Goal: Information Seeking & Learning: Find specific fact

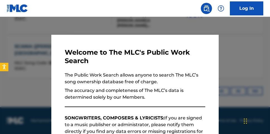
scroll to position [211, 0]
click at [169, 25] on div at bounding box center [135, 84] width 270 height 134
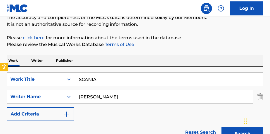
scroll to position [48, 0]
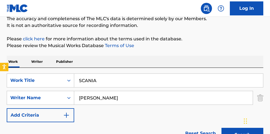
drag, startPoint x: 127, startPoint y: 77, endPoint x: 52, endPoint y: 62, distance: 76.0
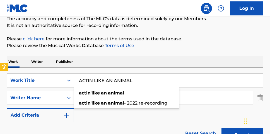
type input "ACTIN LIKE AN ANIMAL"
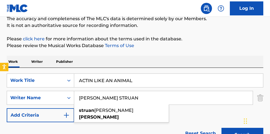
type input "[PERSON_NAME] STRUAN"
click at [222, 127] on button "Search" at bounding box center [243, 134] width 42 height 14
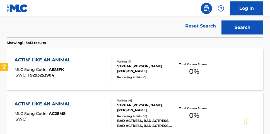
scroll to position [166, 0]
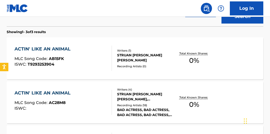
click at [202, 59] on div "Total Known Shares: 0 %" at bounding box center [194, 58] width 43 height 17
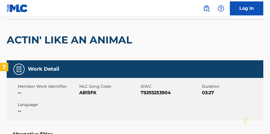
scroll to position [40, 0]
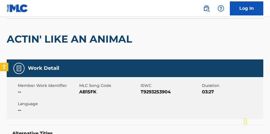
click at [155, 93] on span "T9293253904" at bounding box center [171, 91] width 60 height 7
copy span "T9293253904"
drag, startPoint x: 270, startPoint y: 43, endPoint x: 271, endPoint y: 58, distance: 15.1
click at [270, 64] on html "Accessibility Screen-Reader Guide, Feedback, and Issue Reporting | New window L…" at bounding box center [135, 27] width 270 height 134
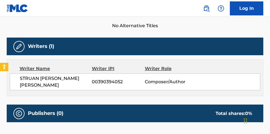
scroll to position [96, 0]
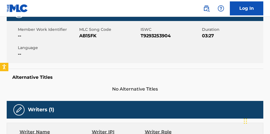
scroll to position [198, 0]
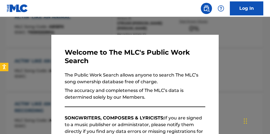
click at [162, 26] on div at bounding box center [135, 84] width 270 height 134
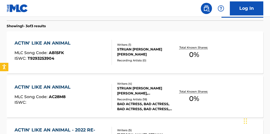
scroll to position [171, 0]
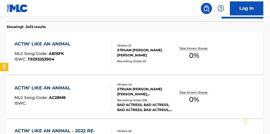
click at [202, 87] on div "ACTIN' LIKE AN ANIMAL MLC Song Code : AC28M8 ISWC : Writers ( 4 ) STRUAN [PERSO…" at bounding box center [135, 97] width 257 height 42
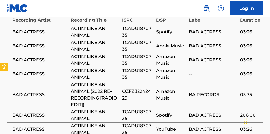
scroll to position [341, 0]
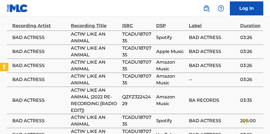
click at [127, 31] on span "TCADU1870735" at bounding box center [137, 37] width 31 height 13
copy span "TCADU1870735"
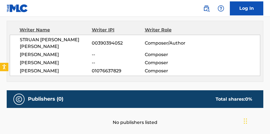
scroll to position [196, 0]
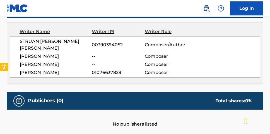
scroll to position [203, 0]
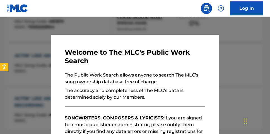
drag, startPoint x: 146, startPoint y: 30, endPoint x: 154, endPoint y: 32, distance: 7.8
click at [146, 29] on div at bounding box center [135, 84] width 270 height 134
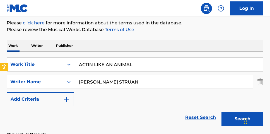
scroll to position [65, 0]
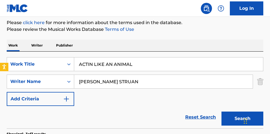
drag, startPoint x: 149, startPoint y: 63, endPoint x: 6, endPoint y: -1, distance: 156.4
click at [6, 0] on html "Accessibility Screen-Reader Guide, Feedback, and Issue Reporting | New window L…" at bounding box center [135, 2] width 270 height 134
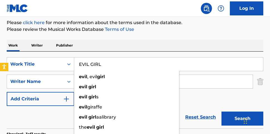
type input "EVIL GIRL"
click at [222, 111] on button "Search" at bounding box center [243, 118] width 42 height 14
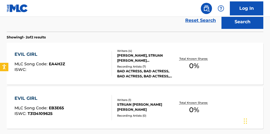
scroll to position [160, 0]
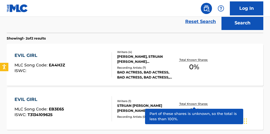
click at [199, 103] on p "Total Known Shares:" at bounding box center [195, 103] width 30 height 4
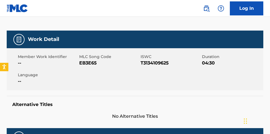
scroll to position [68, 0]
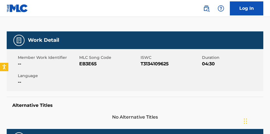
click at [146, 63] on span "T3134109625" at bounding box center [171, 63] width 60 height 7
copy span "T3134109625"
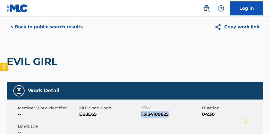
scroll to position [17, 0]
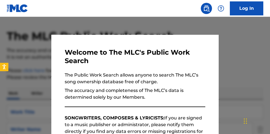
scroll to position [192, 0]
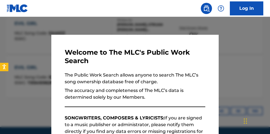
drag, startPoint x: 159, startPoint y: 31, endPoint x: 260, endPoint y: 49, distance: 102.5
click at [160, 31] on div at bounding box center [135, 84] width 270 height 134
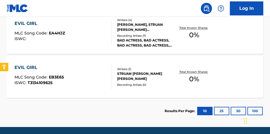
scroll to position [182, 0]
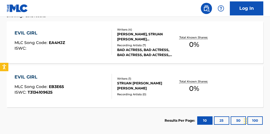
click at [189, 40] on span "0 %" at bounding box center [194, 44] width 10 height 10
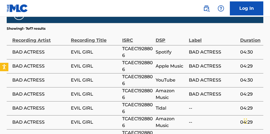
scroll to position [325, 0]
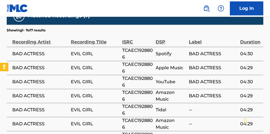
click at [127, 47] on span "TCAEC1928806" at bounding box center [137, 53] width 31 height 13
copy span "TCAEC1928806"
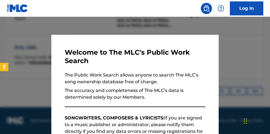
scroll to position [211, 0]
click at [248, 48] on div at bounding box center [135, 84] width 270 height 134
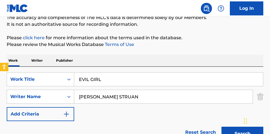
scroll to position [37, 0]
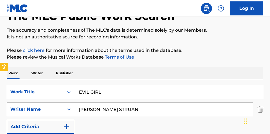
drag, startPoint x: 120, startPoint y: 95, endPoint x: 30, endPoint y: 40, distance: 105.1
click at [32, 50] on div "The MLC Public Work Search The accuracy and completeness of The MLC's data is d…" at bounding box center [135, 136] width 270 height 285
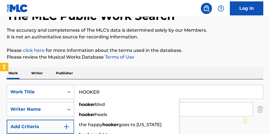
type input "HOOKER"
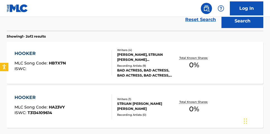
scroll to position [162, 0]
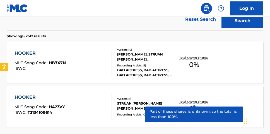
click at [197, 100] on p "Total Known Shares:" at bounding box center [195, 101] width 30 height 4
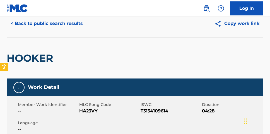
scroll to position [24, 0]
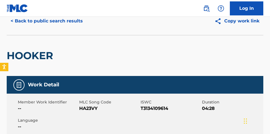
click at [160, 106] on span "T3134109614" at bounding box center [171, 108] width 60 height 7
click at [161, 107] on span "T3134109614" at bounding box center [171, 108] width 60 height 7
copy span "T3134109614"
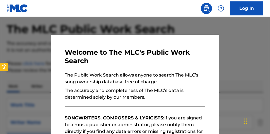
scroll to position [194, 0]
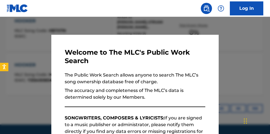
click at [240, 76] on div at bounding box center [135, 84] width 270 height 134
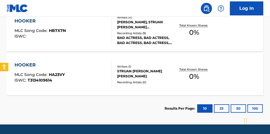
click at [197, 29] on span "0 %" at bounding box center [194, 32] width 10 height 10
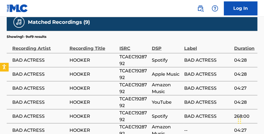
scroll to position [313, 0]
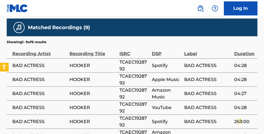
click at [131, 58] on span "TCAEC1928792" at bounding box center [135, 64] width 30 height 13
copy span "TCAEC1928792"
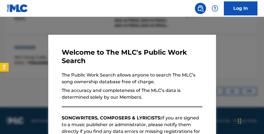
scroll to position [211, 0]
drag, startPoint x: 98, startPoint y: 22, endPoint x: 116, endPoint y: 42, distance: 26.7
click at [98, 22] on div at bounding box center [132, 84] width 264 height 134
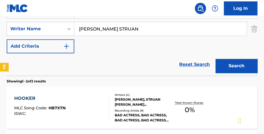
scroll to position [83, 0]
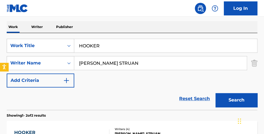
click at [23, 16] on div "Log In The MLC Public Work Search The accuracy and completeness of The MLC's da…" at bounding box center [132, 89] width 264 height 345
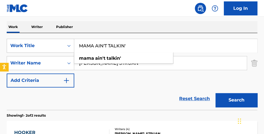
type input "MAMA AIN'T TALKIN'"
click at [216, 93] on button "Search" at bounding box center [237, 100] width 42 height 14
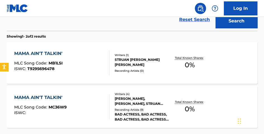
scroll to position [160, 0]
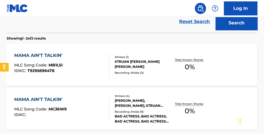
click at [192, 63] on span "0 %" at bounding box center [190, 67] width 10 height 10
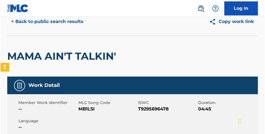
scroll to position [25, 0]
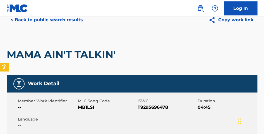
click at [145, 107] on span "T9295696478" at bounding box center [167, 107] width 59 height 7
copy span "T9295696478"
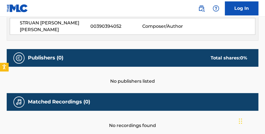
scroll to position [174, 0]
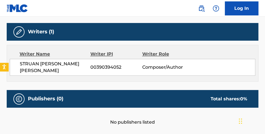
scroll to position [192, 0]
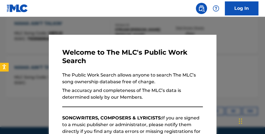
click at [256, 47] on div at bounding box center [132, 84] width 265 height 134
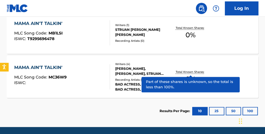
click at [182, 73] on p "Total Known Shares:" at bounding box center [191, 72] width 30 height 4
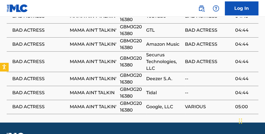
scroll to position [386, 0]
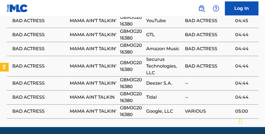
click at [130, 76] on span "GBMJG2016380" at bounding box center [131, 82] width 23 height 13
copy span "GBMJG2016380"
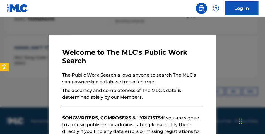
click at [239, 33] on div at bounding box center [132, 84] width 265 height 134
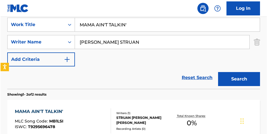
scroll to position [103, 0]
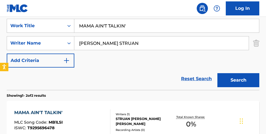
drag, startPoint x: 163, startPoint y: 28, endPoint x: -21, endPoint y: -29, distance: 192.4
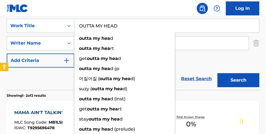
type input "OUTTA MY HEAD"
click at [217, 73] on button "Search" at bounding box center [238, 80] width 42 height 14
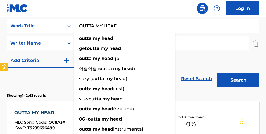
click at [227, 60] on div "SearchWithCriteria2aaf989e-80e0-4da7-b164-7d1ccd830f49 Work Title OUTTA MY HEAD…" at bounding box center [133, 43] width 253 height 49
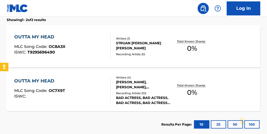
scroll to position [171, 0]
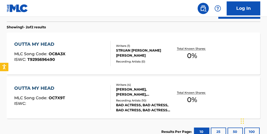
click at [195, 53] on span "0 %" at bounding box center [192, 56] width 10 height 10
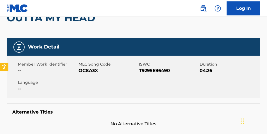
scroll to position [59, 0]
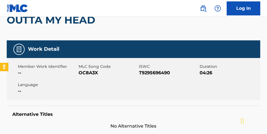
click at [151, 72] on span "T9295696490" at bounding box center [168, 72] width 59 height 7
copy span "T9295696490"
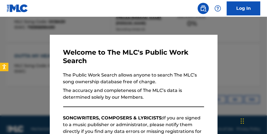
click at [224, 48] on div at bounding box center [133, 84] width 267 height 134
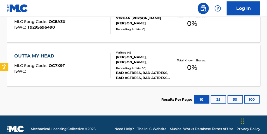
click at [201, 65] on div "Total Known Shares: 0 %" at bounding box center [192, 65] width 42 height 17
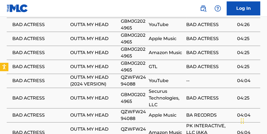
scroll to position [324, 0]
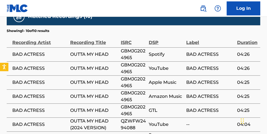
click at [125, 48] on span "GBMJG2024965" at bounding box center [133, 54] width 25 height 13
copy span "GBMJG2024965"
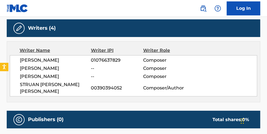
scroll to position [177, 0]
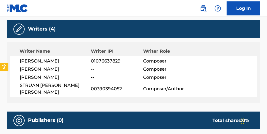
click at [22, 85] on span "STRUAN [PERSON_NAME] [PERSON_NAME]" at bounding box center [55, 88] width 71 height 13
drag, startPoint x: 20, startPoint y: 86, endPoint x: 87, endPoint y: 83, distance: 67.1
click at [87, 83] on span "STRUAN [PERSON_NAME] [PERSON_NAME]" at bounding box center [55, 88] width 71 height 13
